Goal: Task Accomplishment & Management: Use online tool/utility

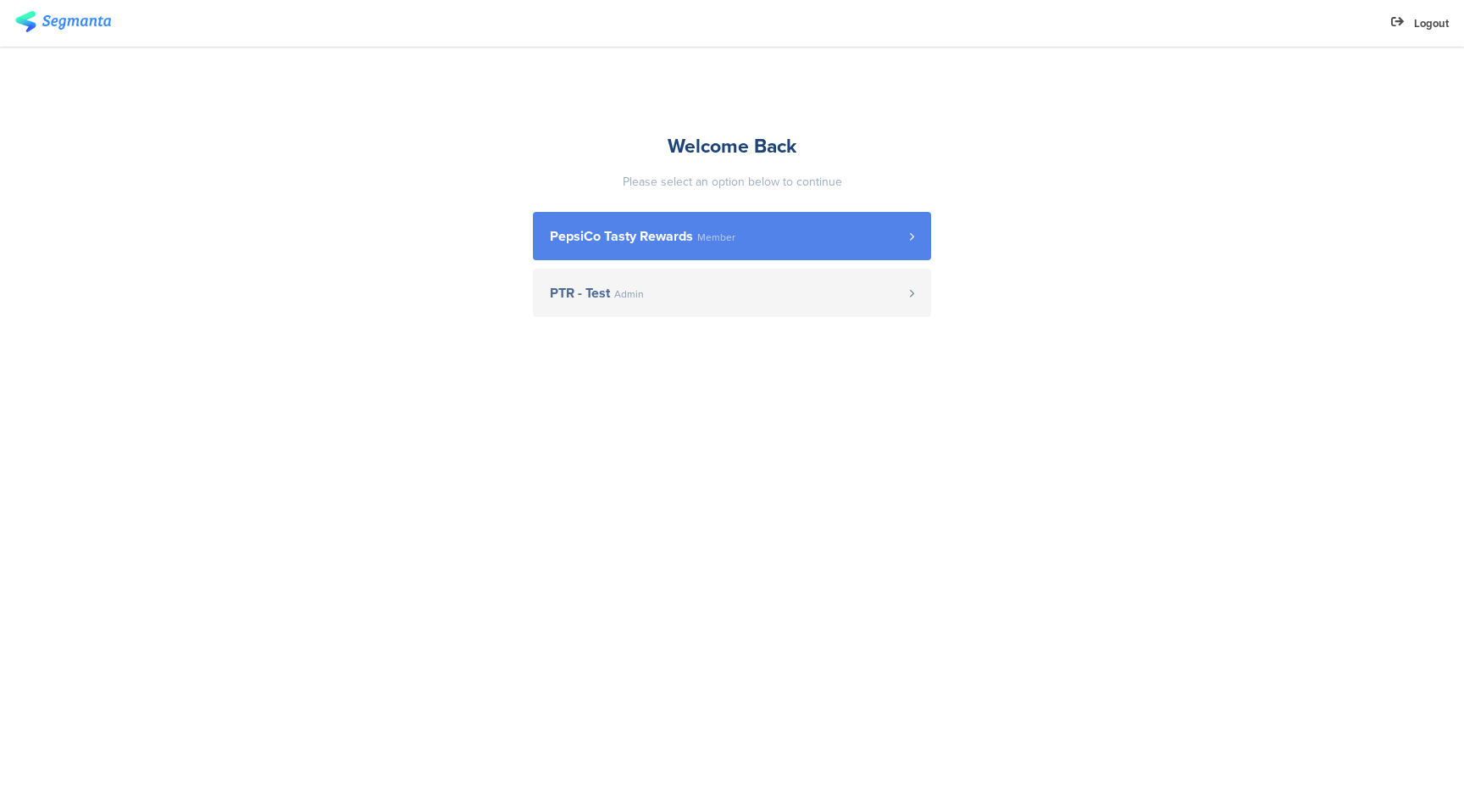
click at [668, 241] on span "PepsiCo Tasty Rewards" at bounding box center [622, 236] width 143 height 13
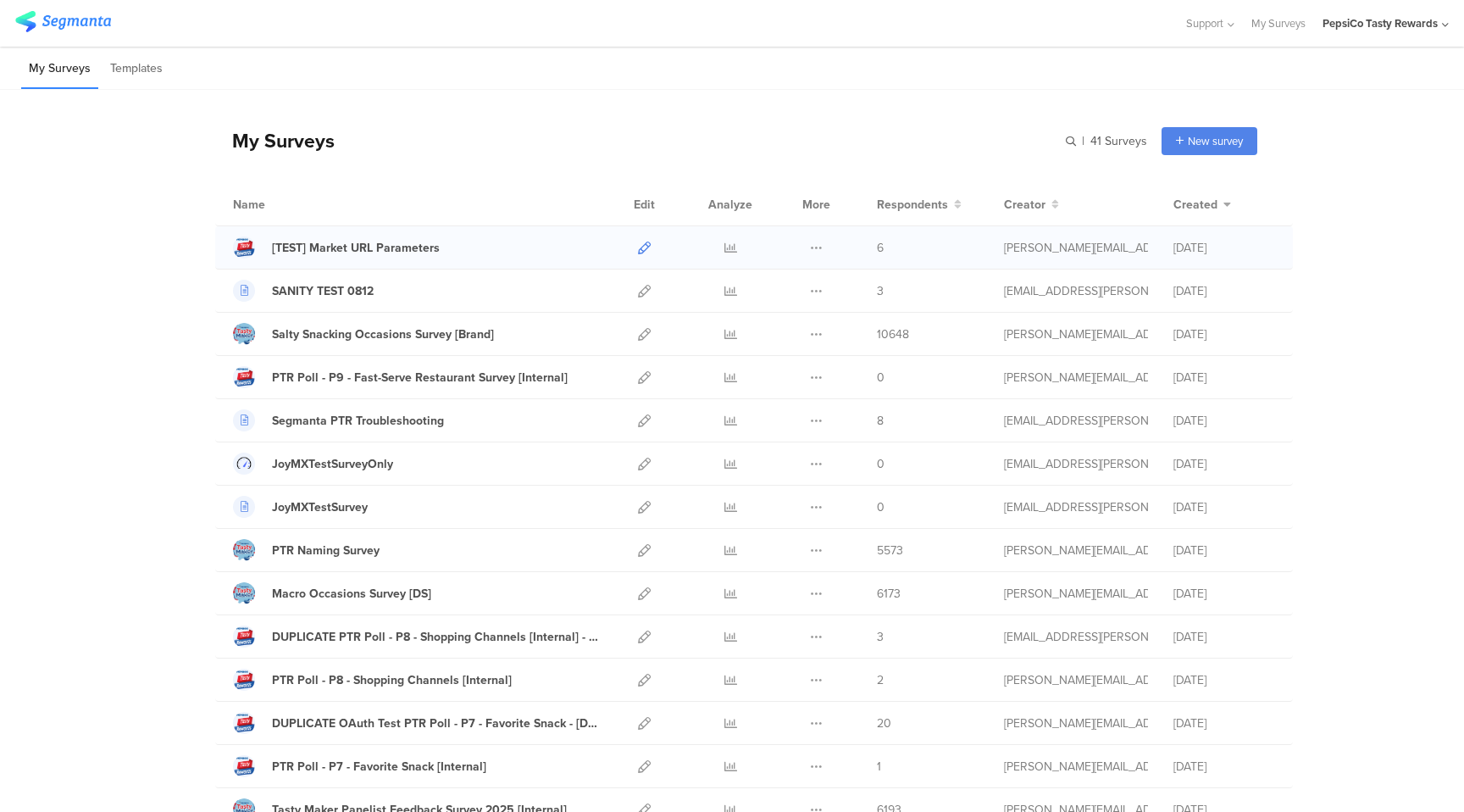
click at [641, 245] on icon at bounding box center [644, 248] width 12 height 12
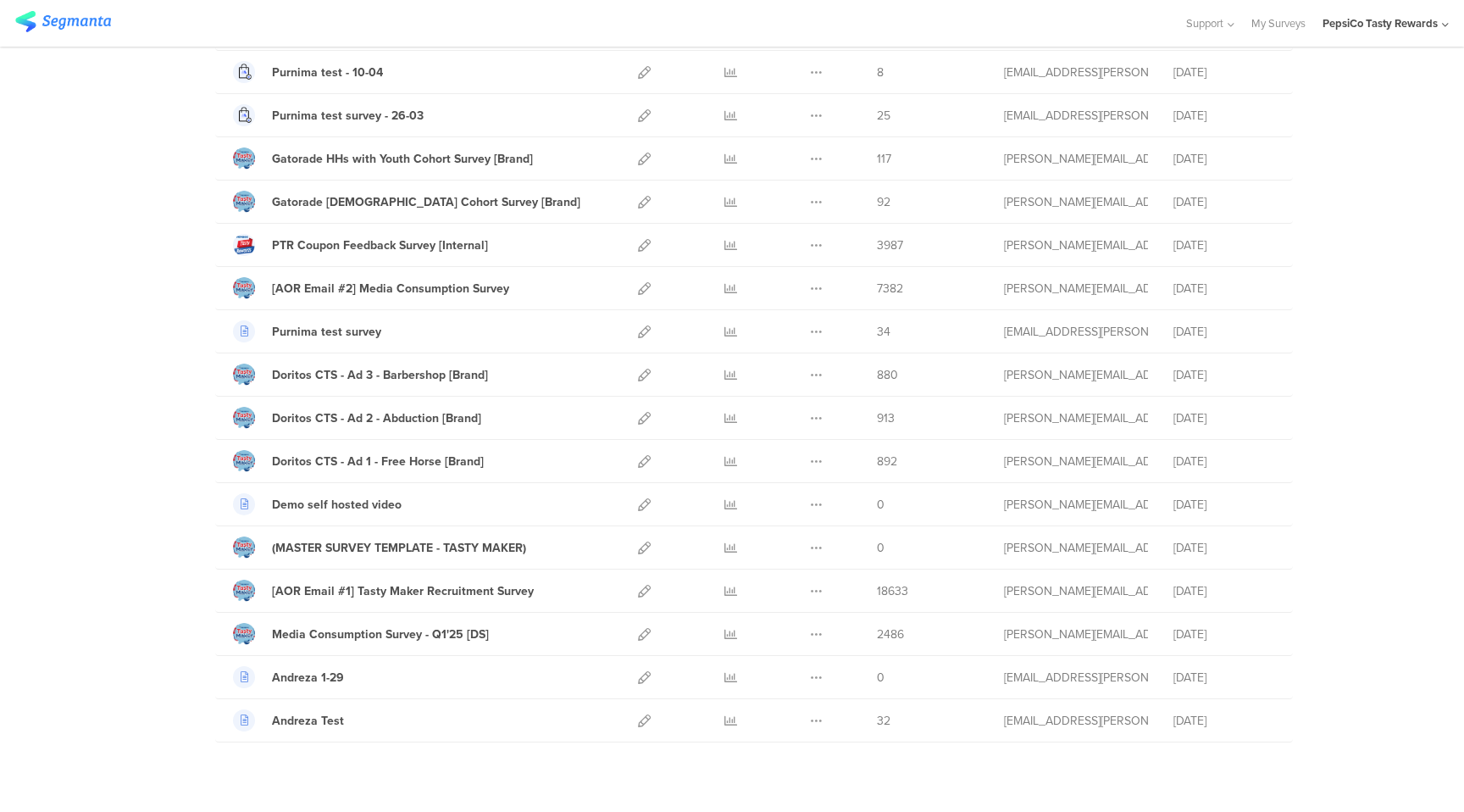
scroll to position [1297, 0]
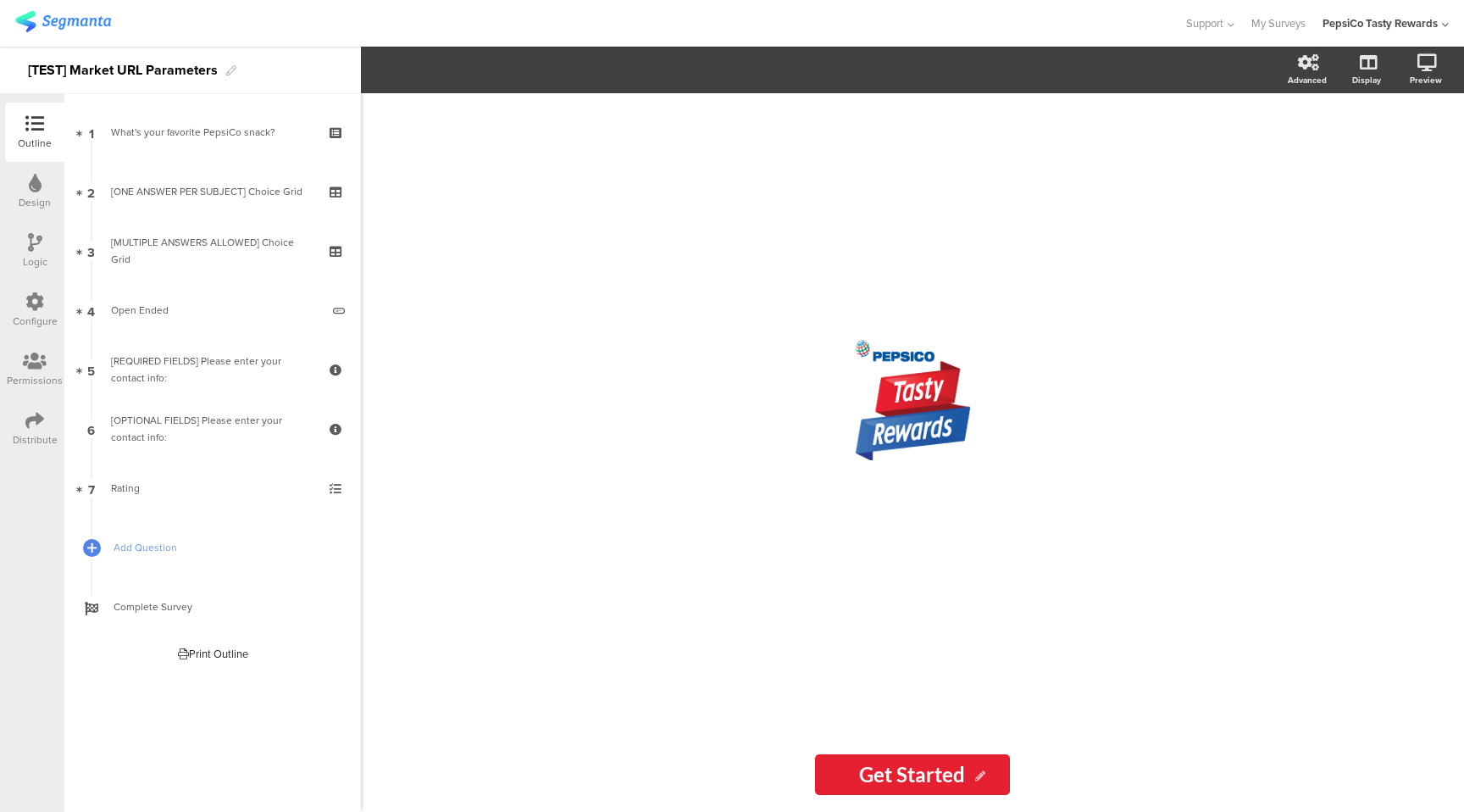
click at [35, 411] on icon at bounding box center [34, 420] width 19 height 19
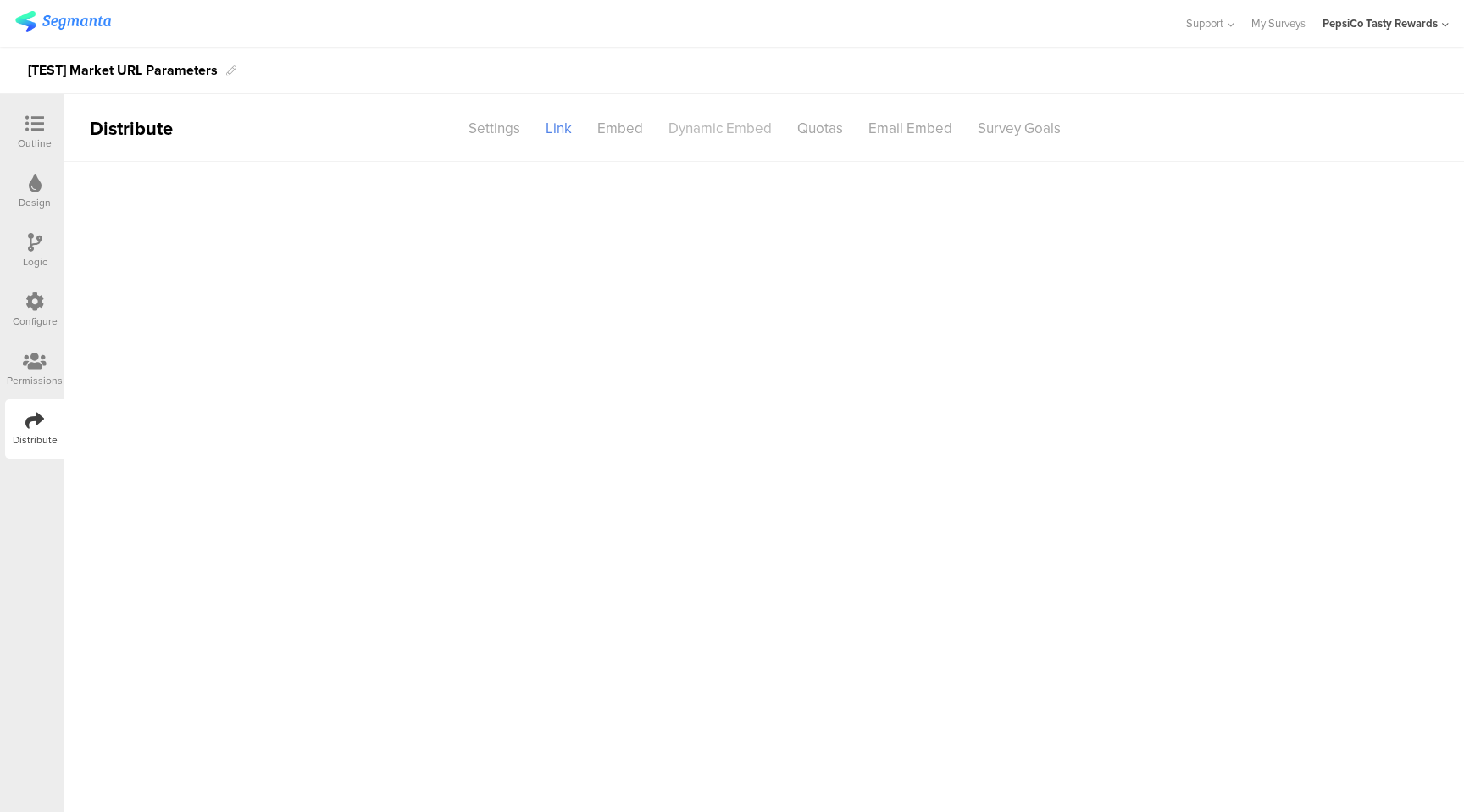
click at [724, 125] on div "Dynamic Embed" at bounding box center [720, 128] width 129 height 30
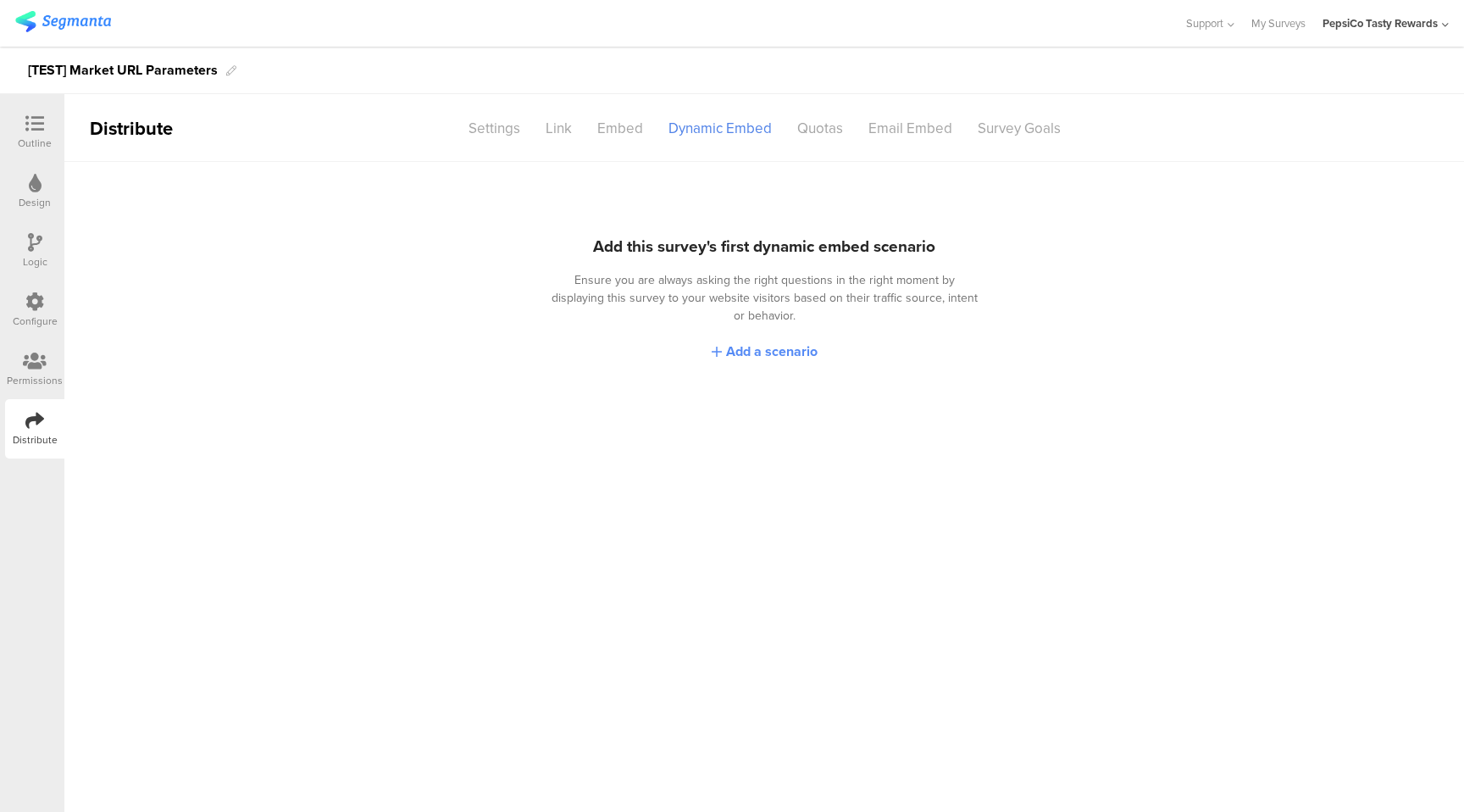
click at [776, 341] on span "Add a scenario" at bounding box center [771, 351] width 91 height 19
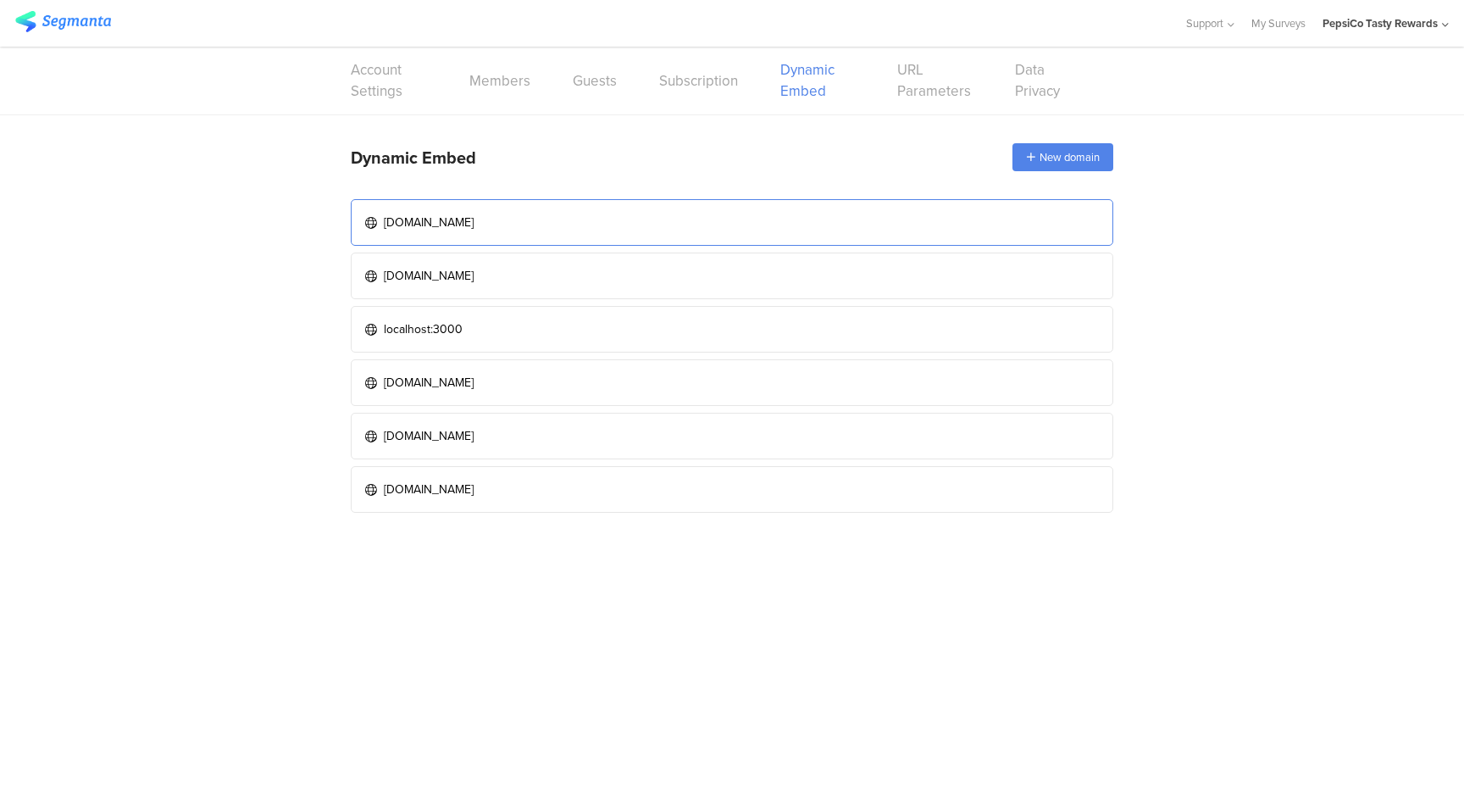
click at [627, 227] on link "[DOMAIN_NAME]" at bounding box center [732, 222] width 763 height 47
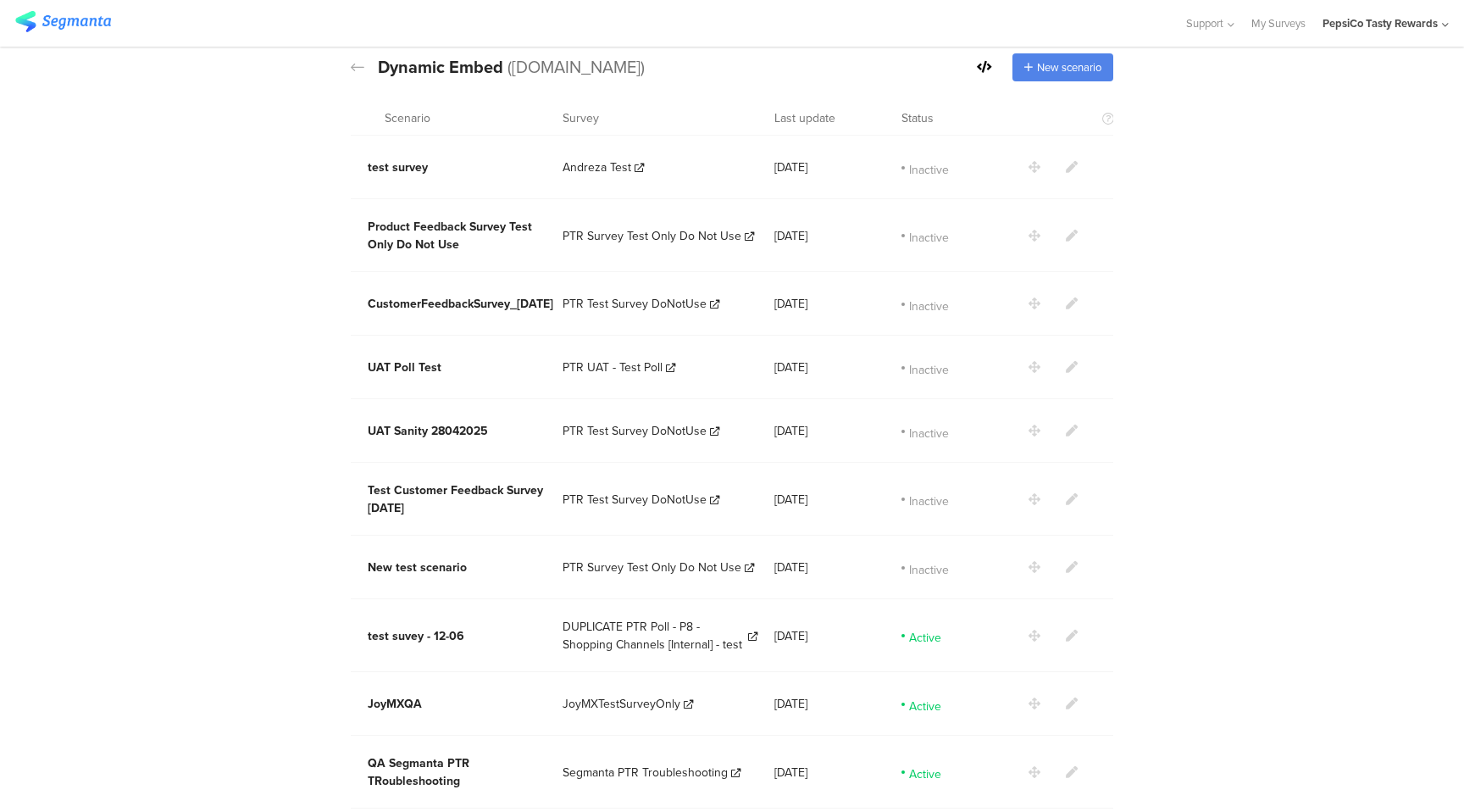
scroll to position [89, 0]
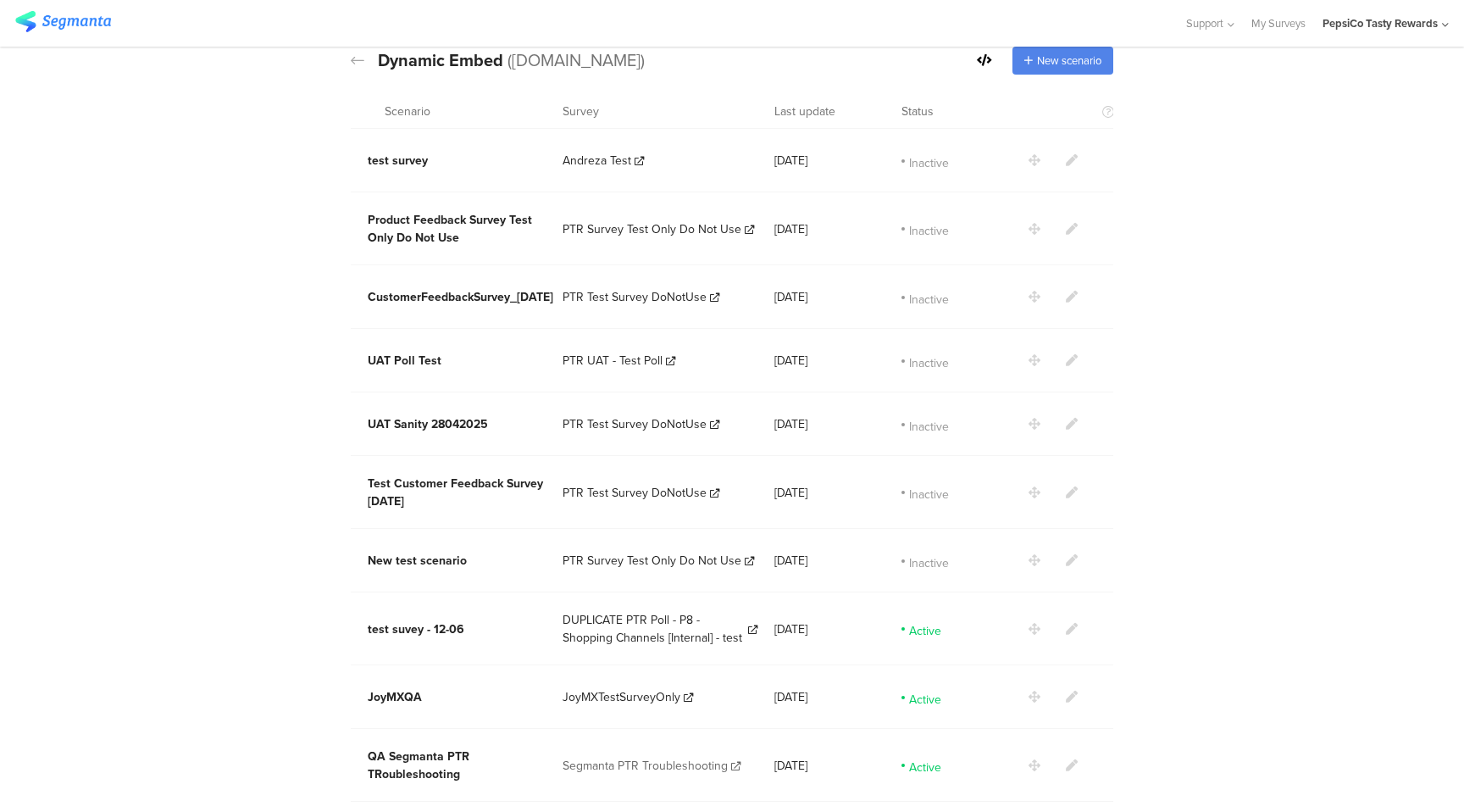
click at [694, 759] on span "Segmanta PTR Troubleshooting" at bounding box center [645, 765] width 165 height 18
click at [1072, 759] on icon at bounding box center [1071, 764] width 11 height 11
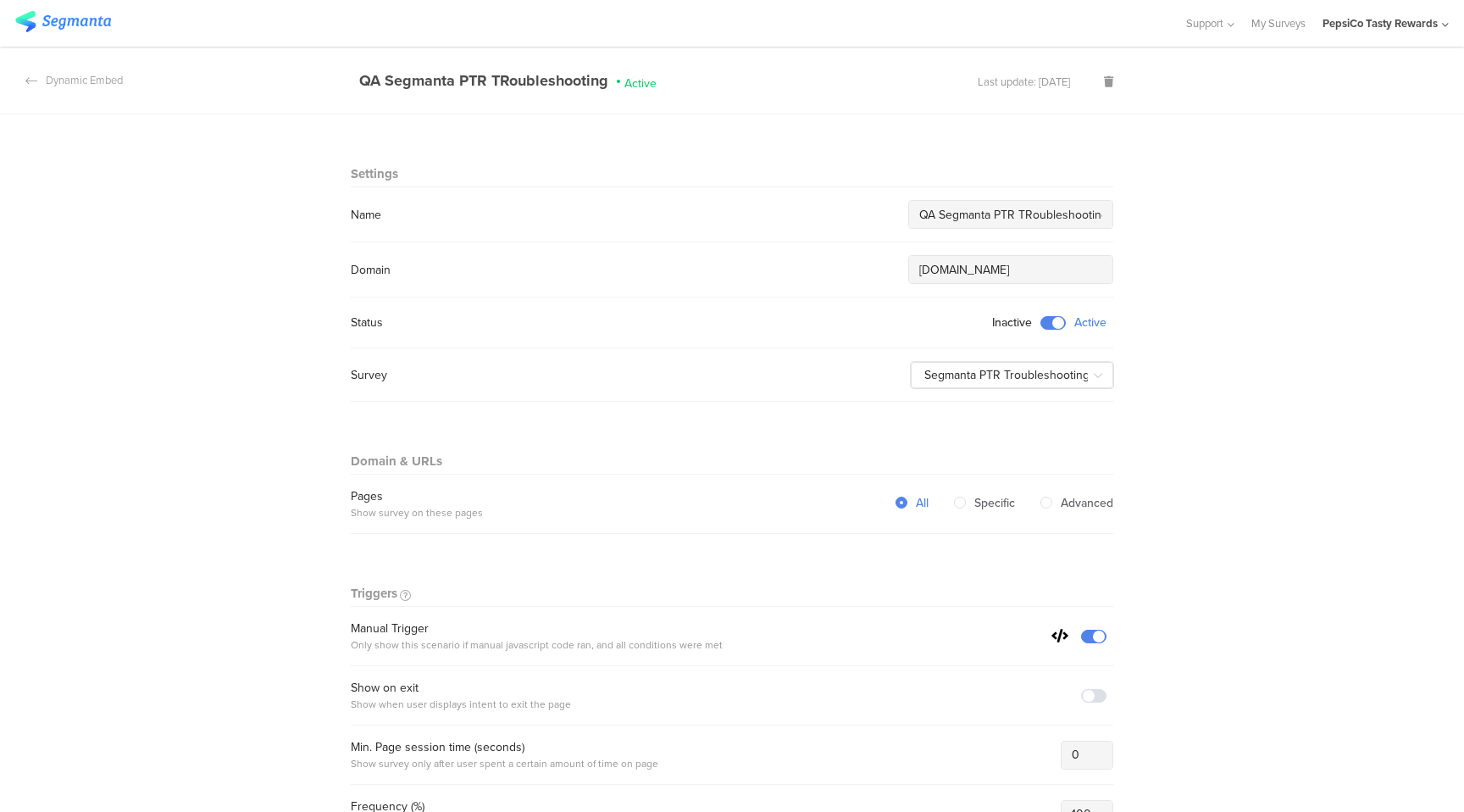
click at [30, 79] on icon at bounding box center [31, 80] width 11 height 13
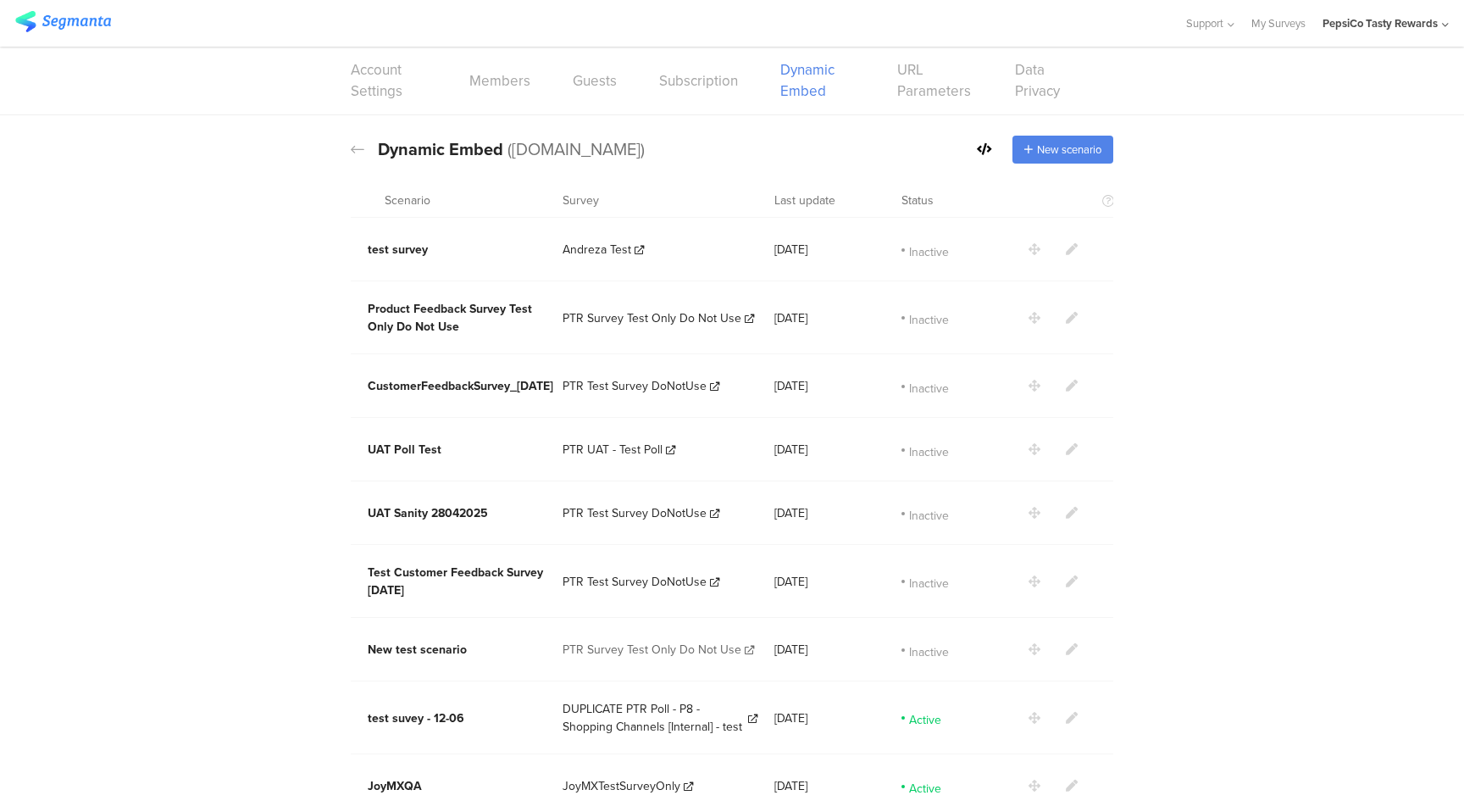
scroll to position [89, 0]
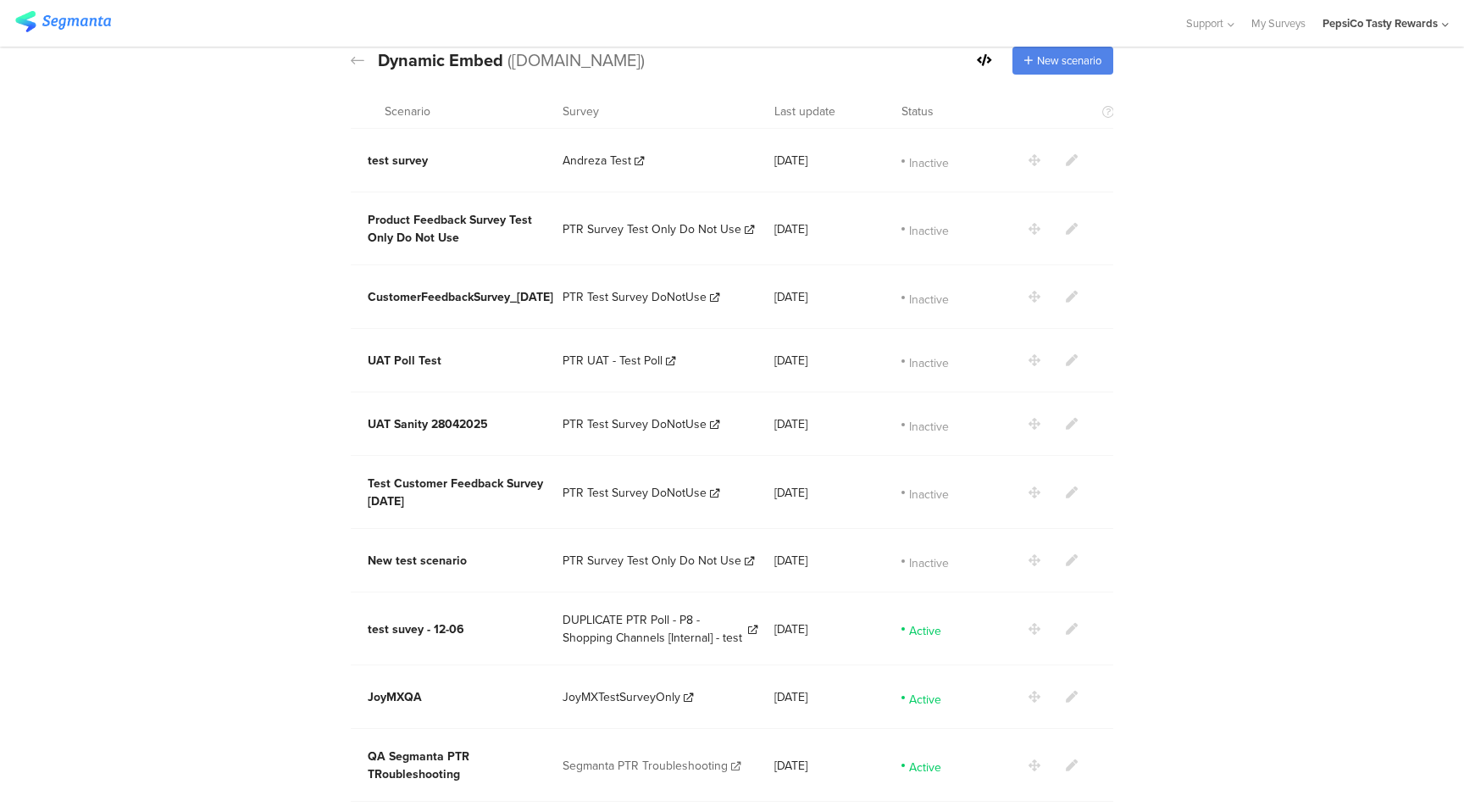
click at [734, 761] on icon at bounding box center [736, 765] width 10 height 10
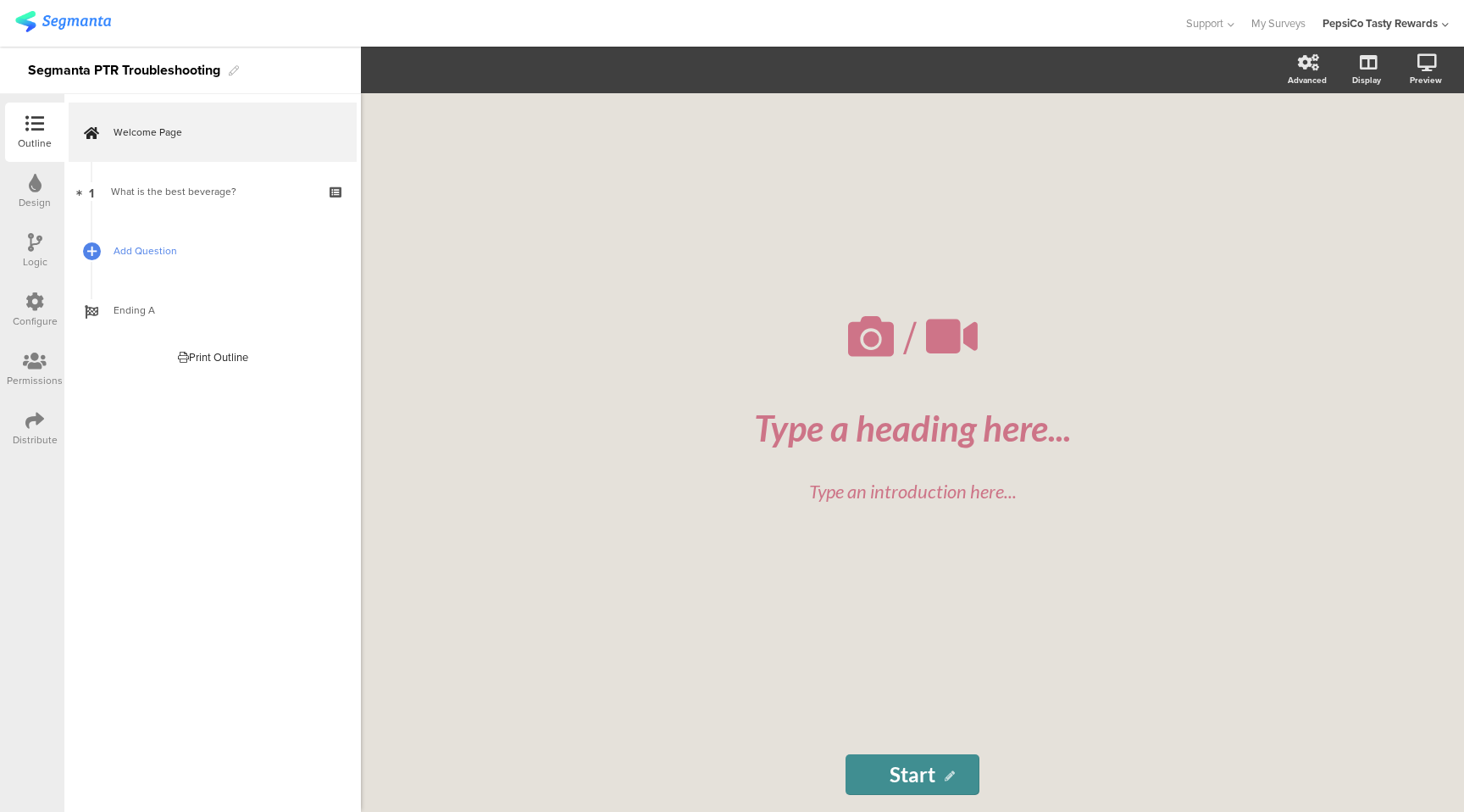
click at [132, 250] on span "Add Question" at bounding box center [221, 250] width 217 height 17
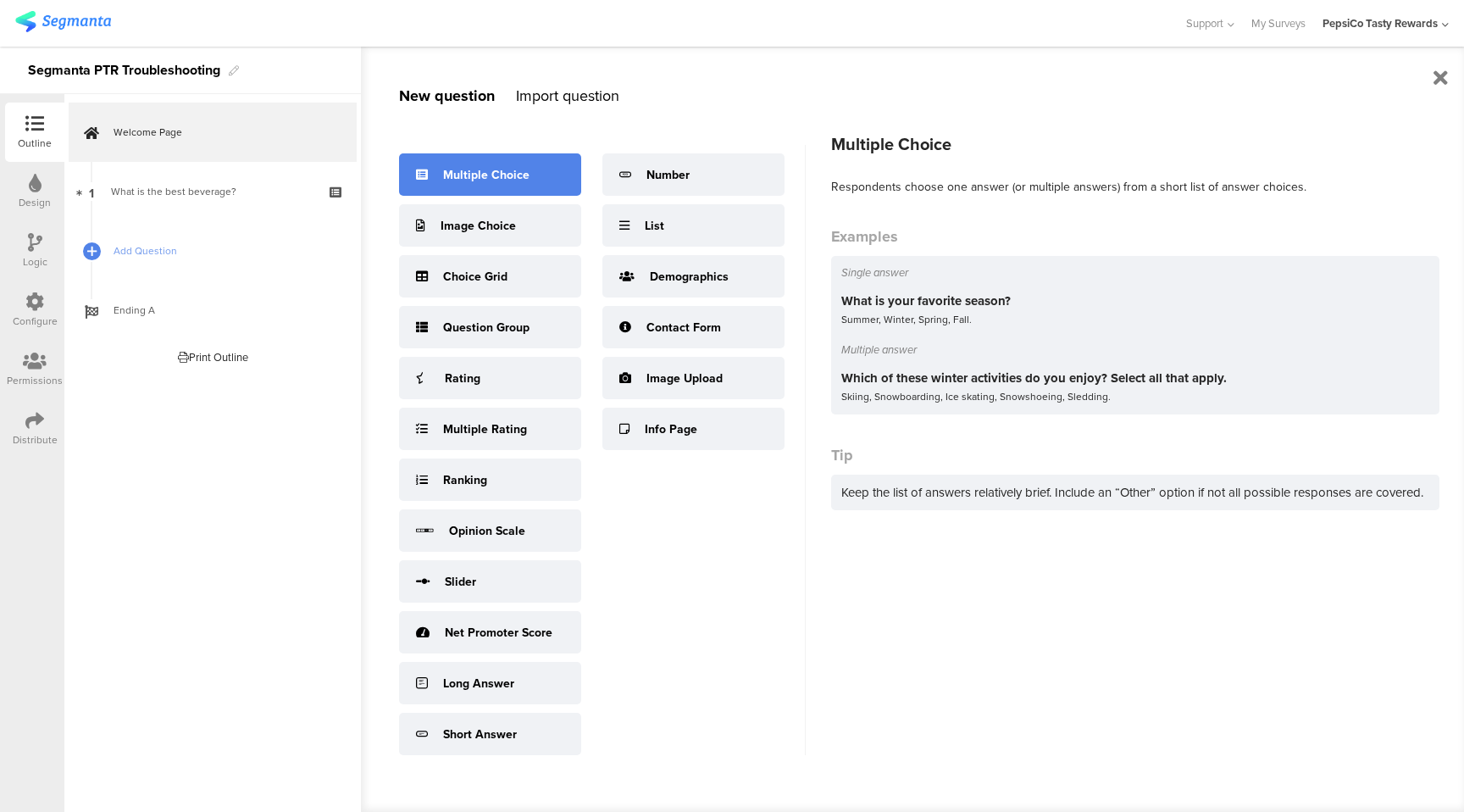
click at [490, 175] on div "Multiple Choice" at bounding box center [487, 175] width 87 height 18
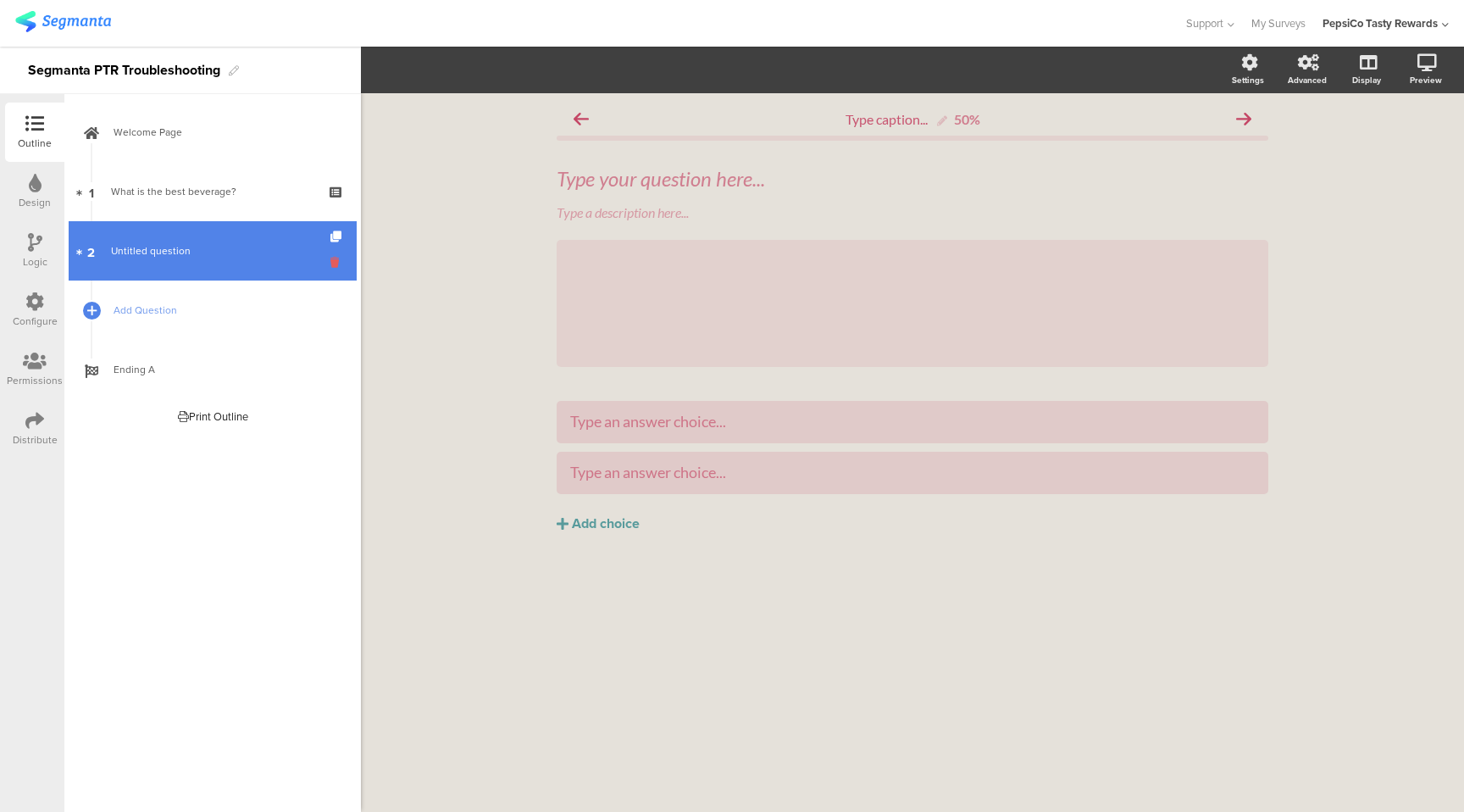
click at [335, 261] on icon at bounding box center [338, 262] width 14 height 16
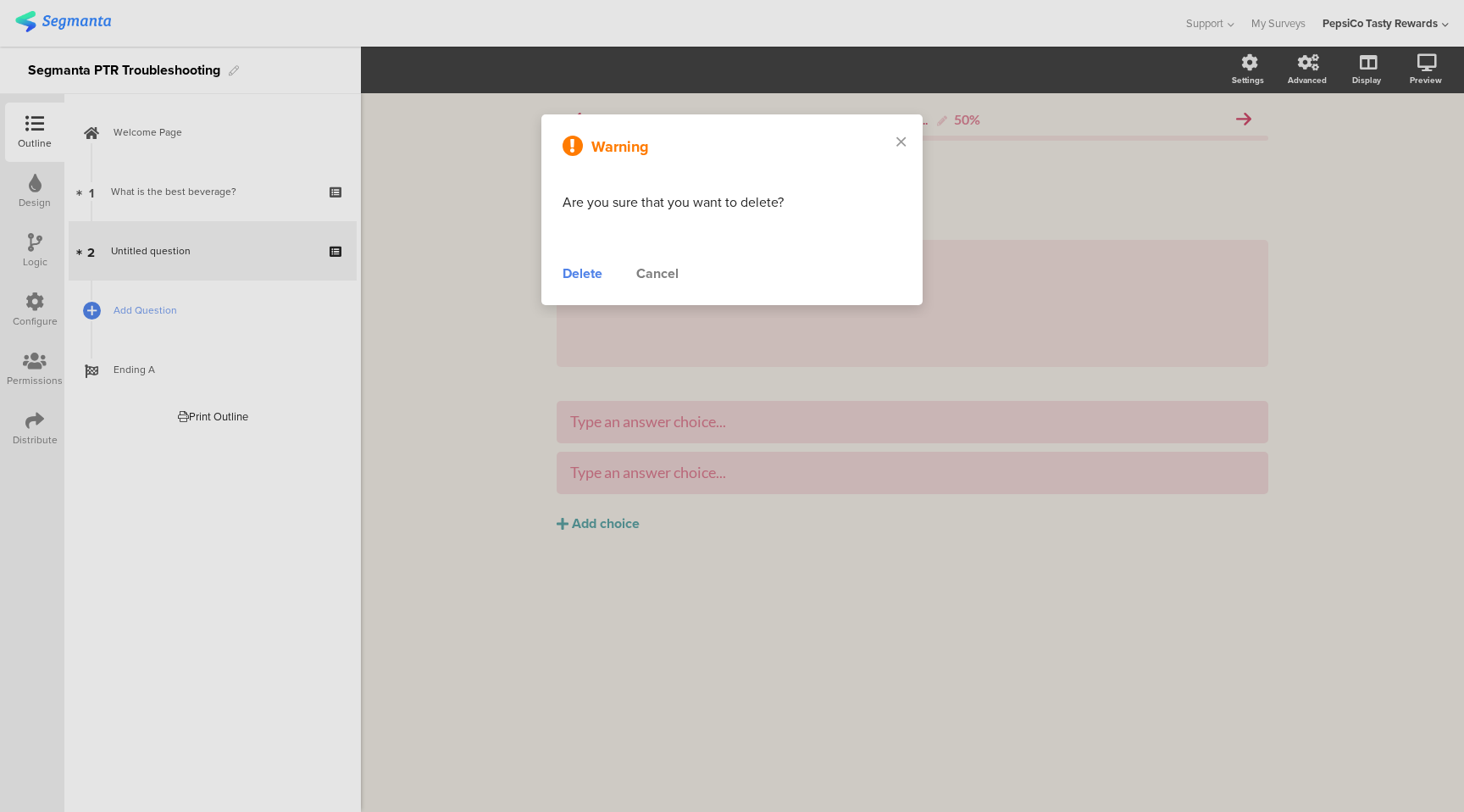
click at [590, 272] on div "Delete" at bounding box center [582, 273] width 40 height 20
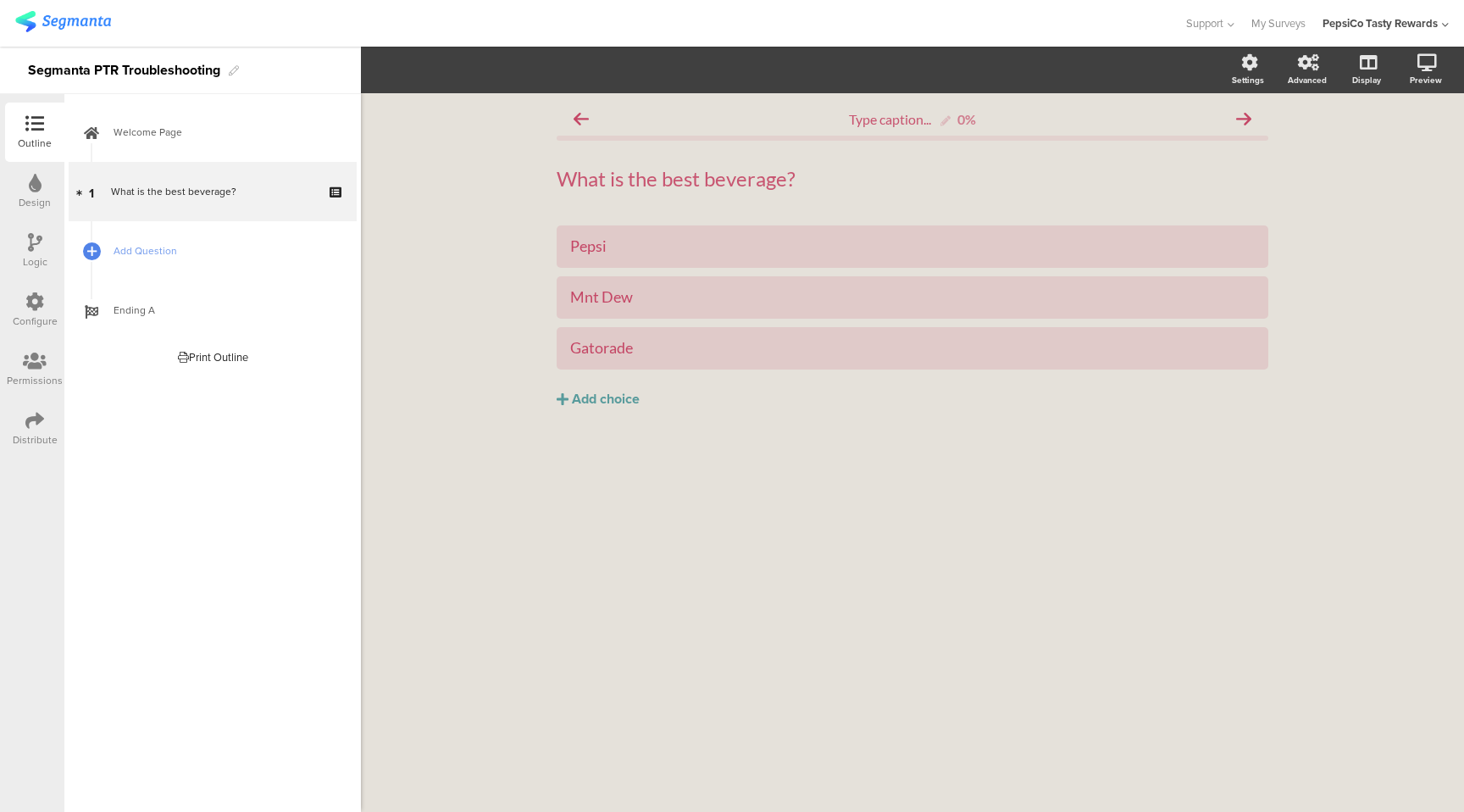
click at [433, 377] on div "Type caption... 0% What is the best beverage? What is the best beverage? Pepsi …" at bounding box center [912, 452] width 1103 height 718
click at [90, 249] on icon at bounding box center [92, 251] width 10 height 14
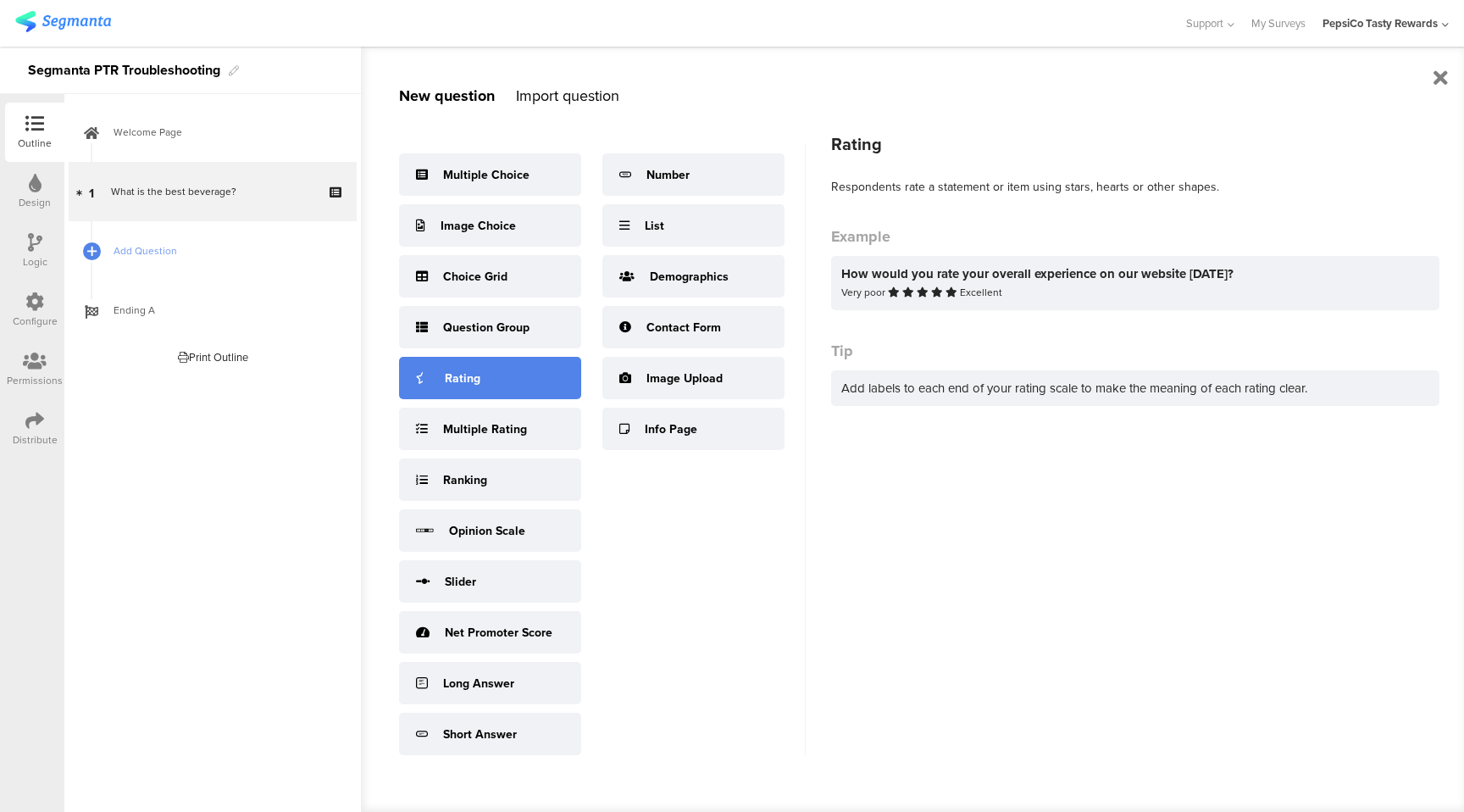
click at [453, 388] on div "Rating" at bounding box center [490, 378] width 182 height 42
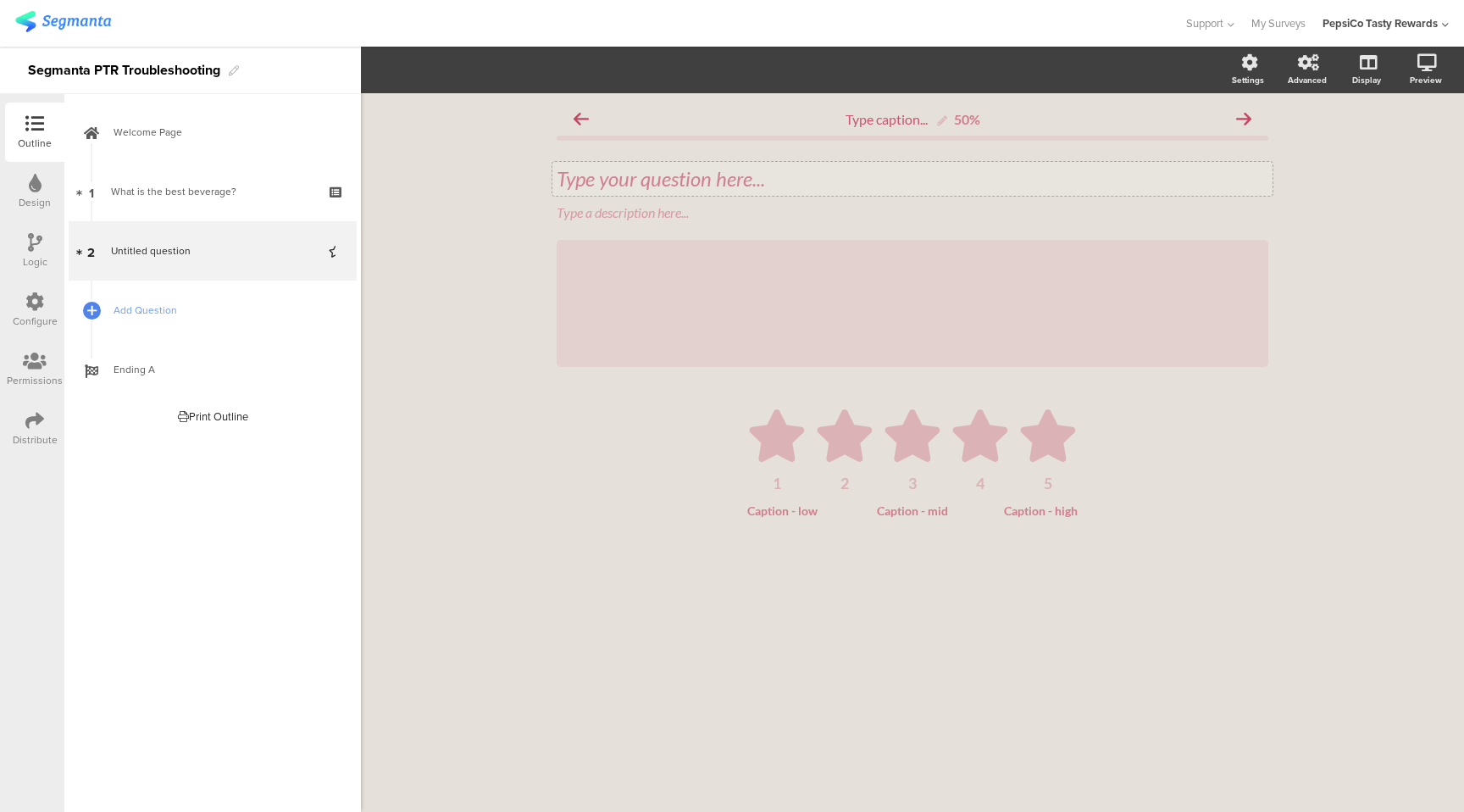
click at [772, 185] on div "Type your question here..." at bounding box center [913, 179] width 720 height 34
click at [641, 180] on p at bounding box center [912, 179] width 712 height 26
click at [768, 444] on icon at bounding box center [777, 435] width 55 height 52
click at [834, 431] on icon at bounding box center [844, 435] width 55 height 52
click at [675, 298] on div "/" at bounding box center [912, 303] width 712 height 127
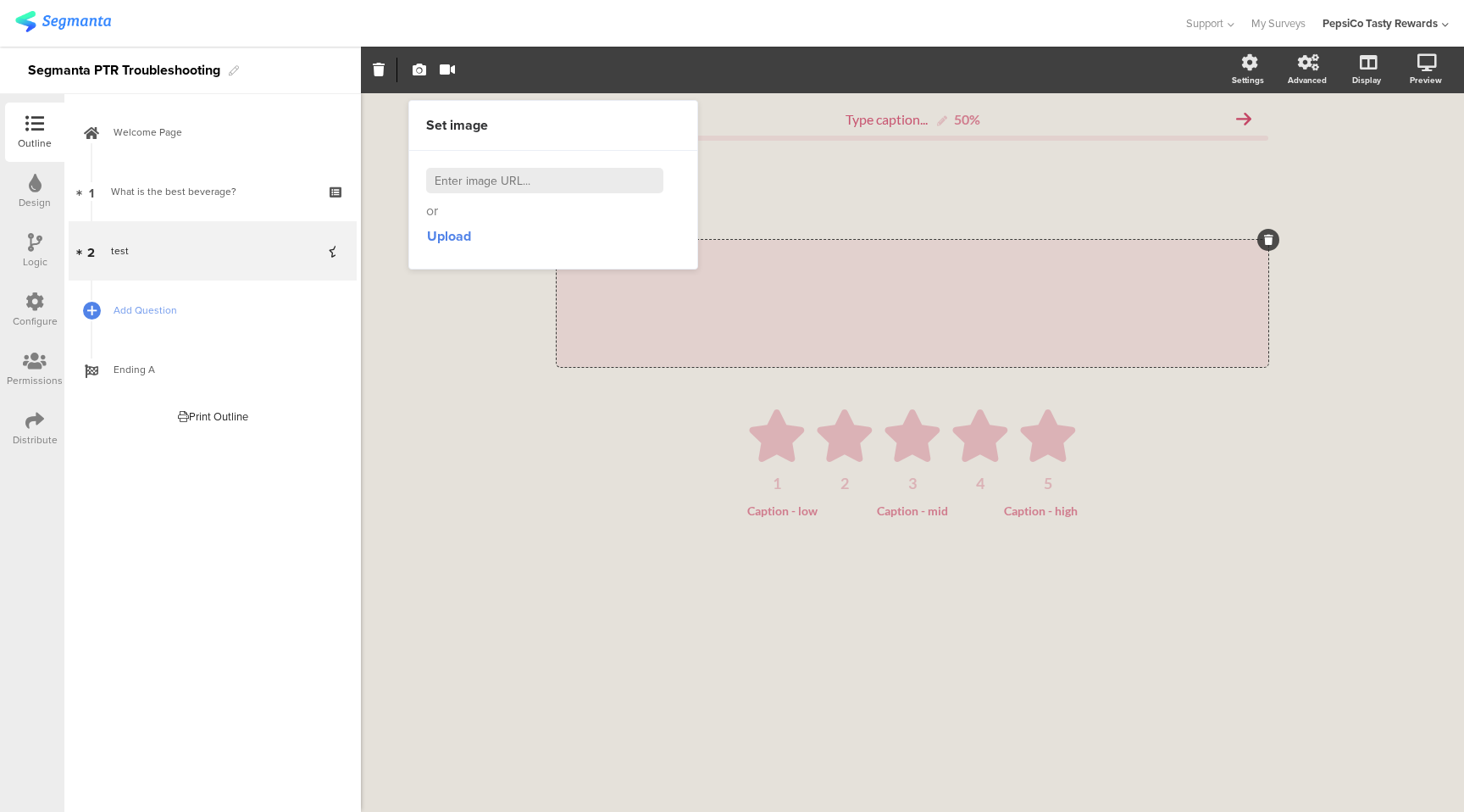
click at [481, 484] on div "Type caption... 50% test test Type a description here... / 1 2 3" at bounding box center [912, 452] width 1103 height 718
